Goal: Information Seeking & Learning: Learn about a topic

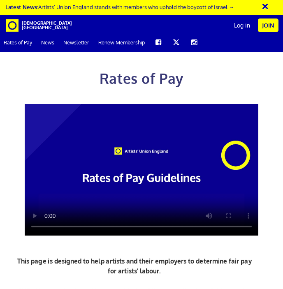
scroll to position [1079, 0]
click at [46, 218] on video at bounding box center [142, 170] width 234 height 132
click at [105, 217] on video at bounding box center [142, 170] width 234 height 132
click at [116, 218] on video at bounding box center [142, 170] width 234 height 132
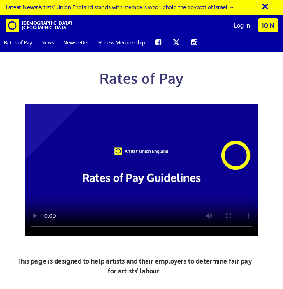
click at [46, 216] on video at bounding box center [142, 170] width 234 height 132
